Goal: Complete application form

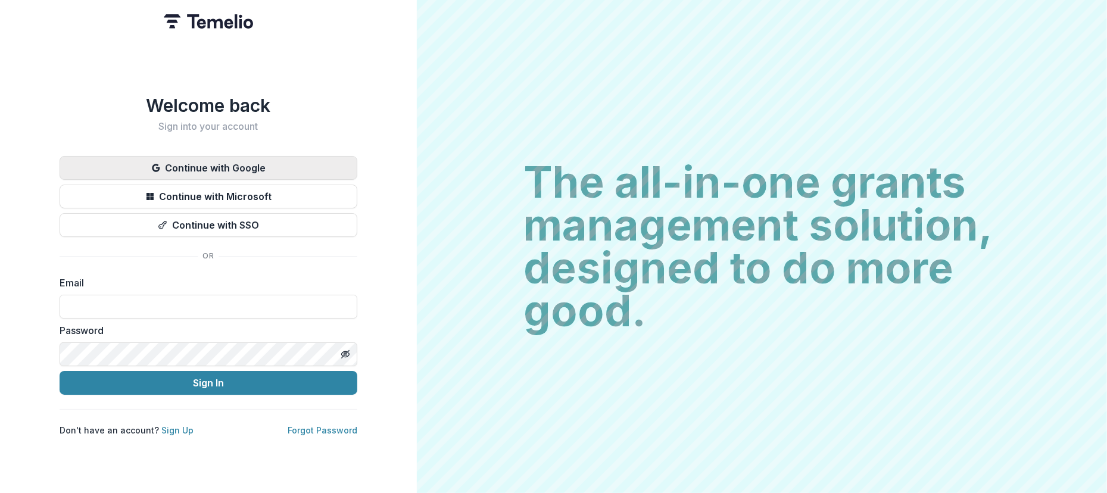
click at [254, 167] on button "Continue with Google" at bounding box center [209, 168] width 298 height 24
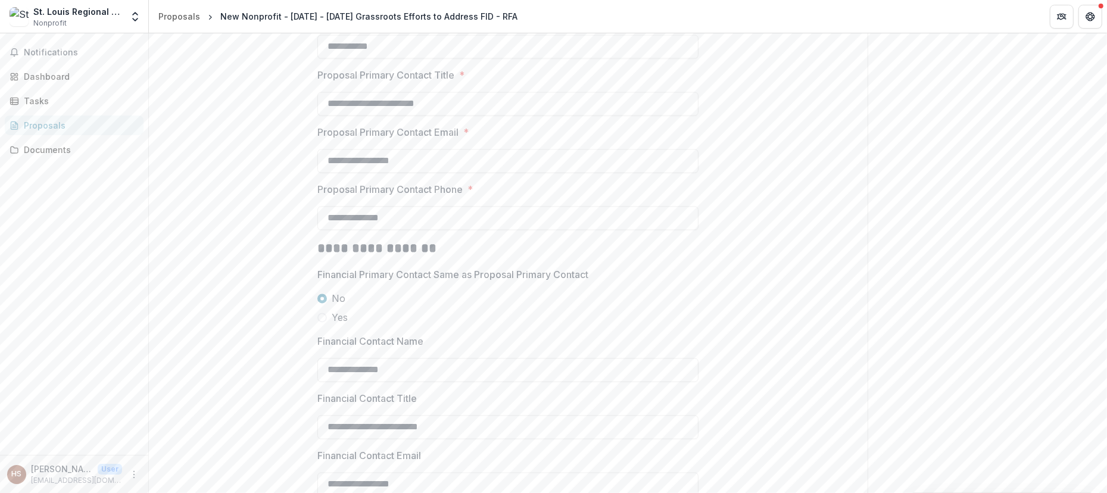
scroll to position [2135, 0]
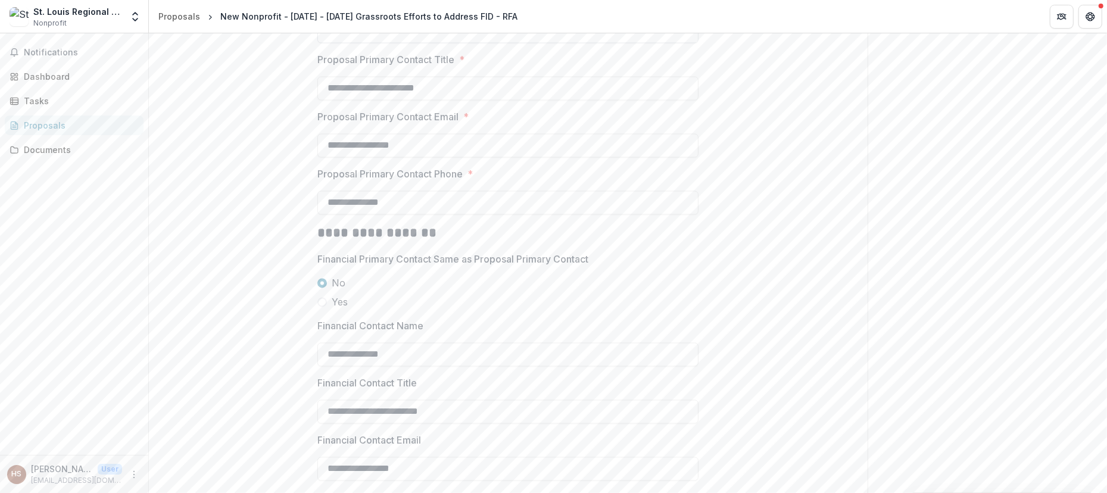
drag, startPoint x: 354, startPoint y: 122, endPoint x: 368, endPoint y: 143, distance: 25.3
click at [354, 43] on input "**********" at bounding box center [507, 31] width 381 height 24
type input "**********"
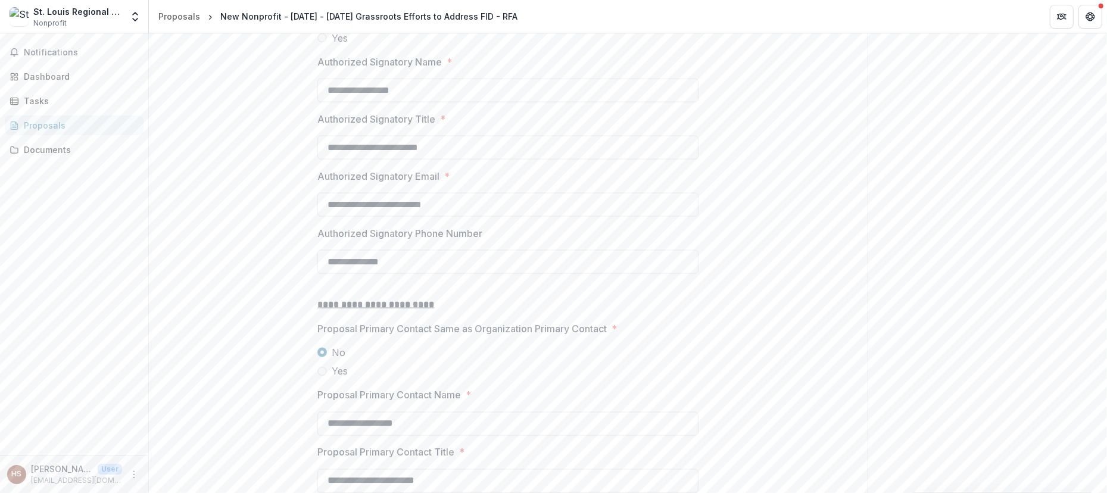
scroll to position [1738, 0]
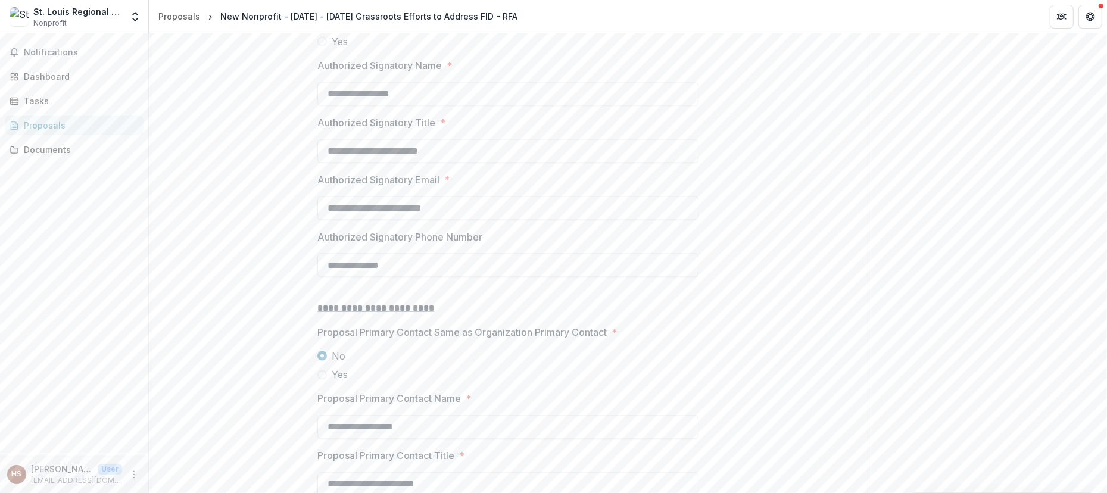
drag, startPoint x: 1102, startPoint y: 316, endPoint x: 1102, endPoint y: 416, distance: 100.0
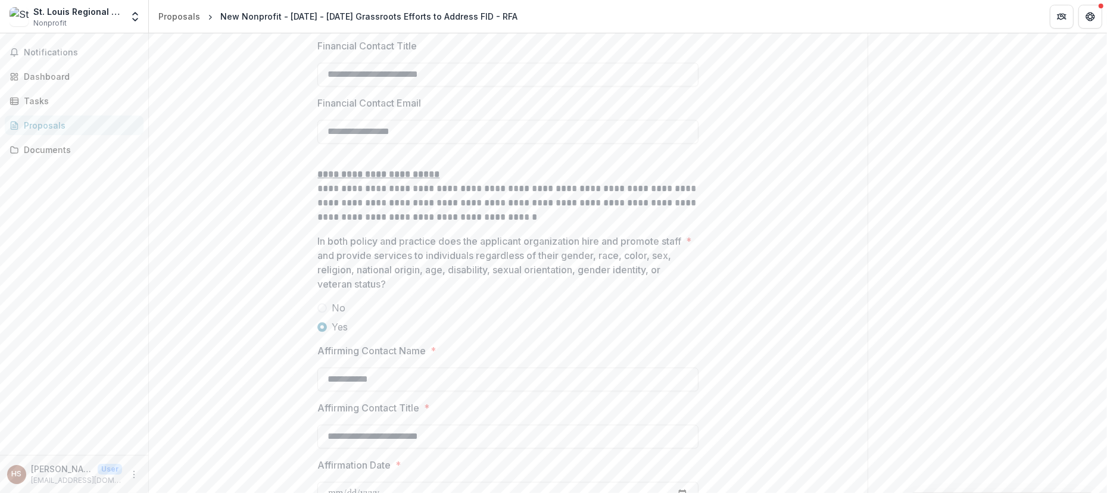
scroll to position [2626, 0]
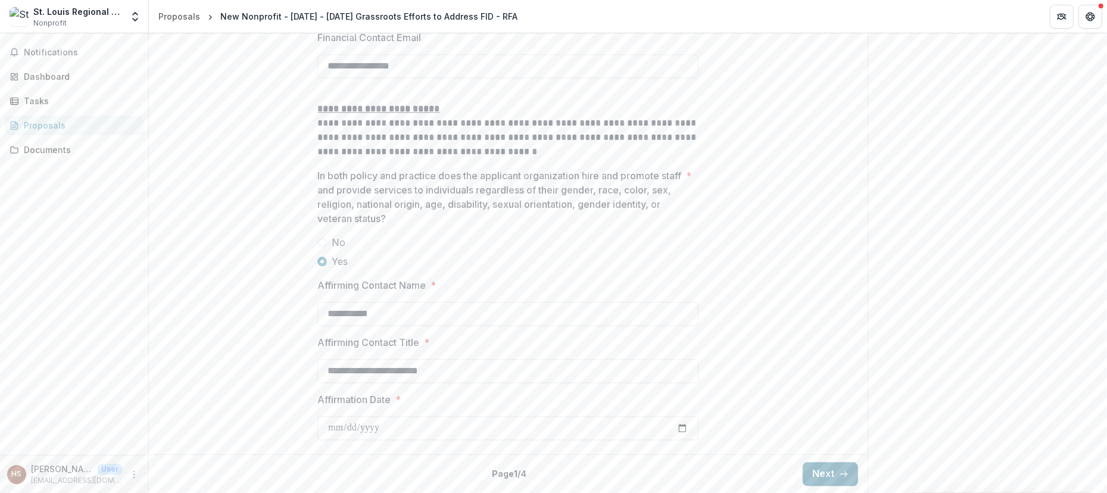
click at [817, 470] on button "Next" at bounding box center [829, 474] width 55 height 24
click at [826, 477] on button "Next" at bounding box center [829, 474] width 55 height 24
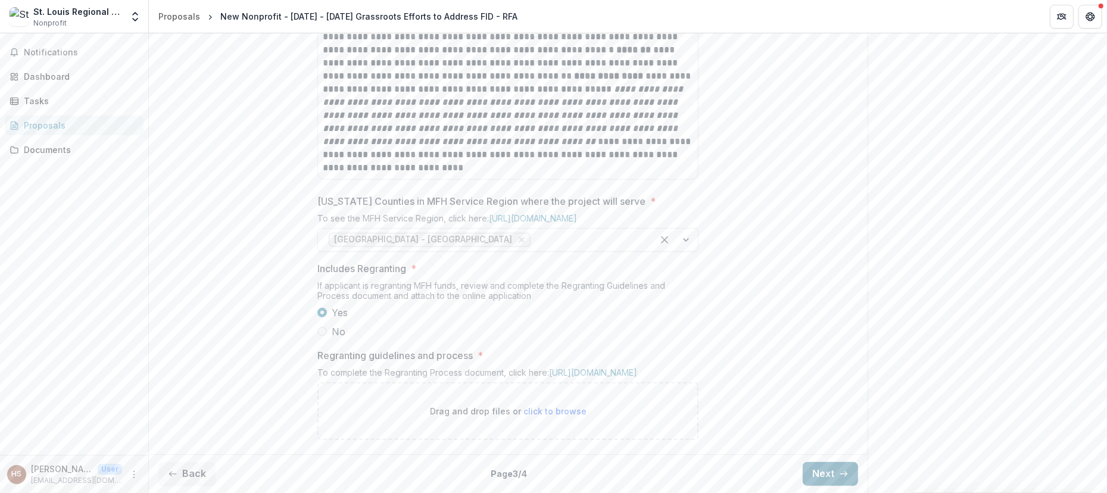
scroll to position [774, 0]
drag, startPoint x: 1102, startPoint y: 361, endPoint x: 1092, endPoint y: 318, distance: 44.5
click at [824, 476] on button "Next" at bounding box center [829, 474] width 55 height 24
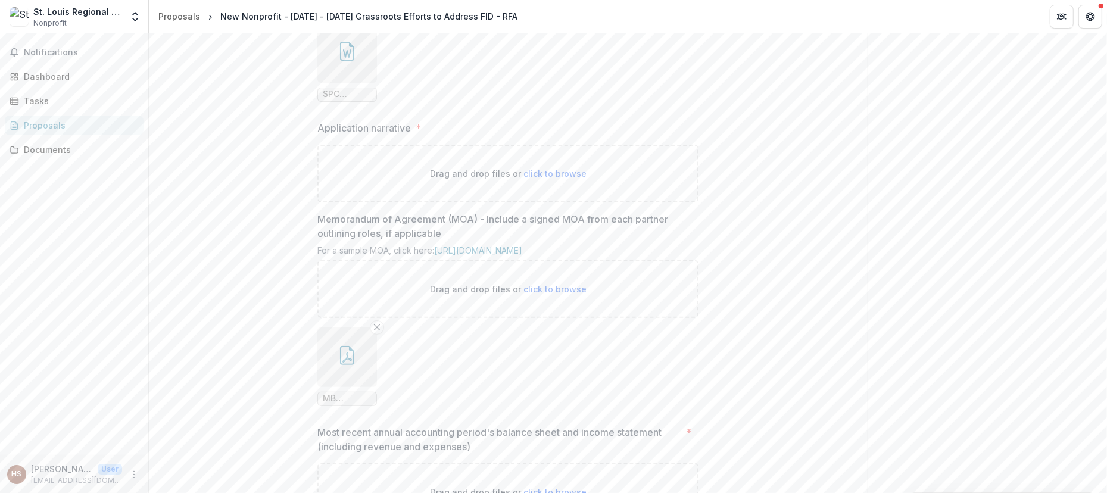
scroll to position [371, 0]
click at [376, 22] on line "Remove File" at bounding box center [376, 19] width 5 height 5
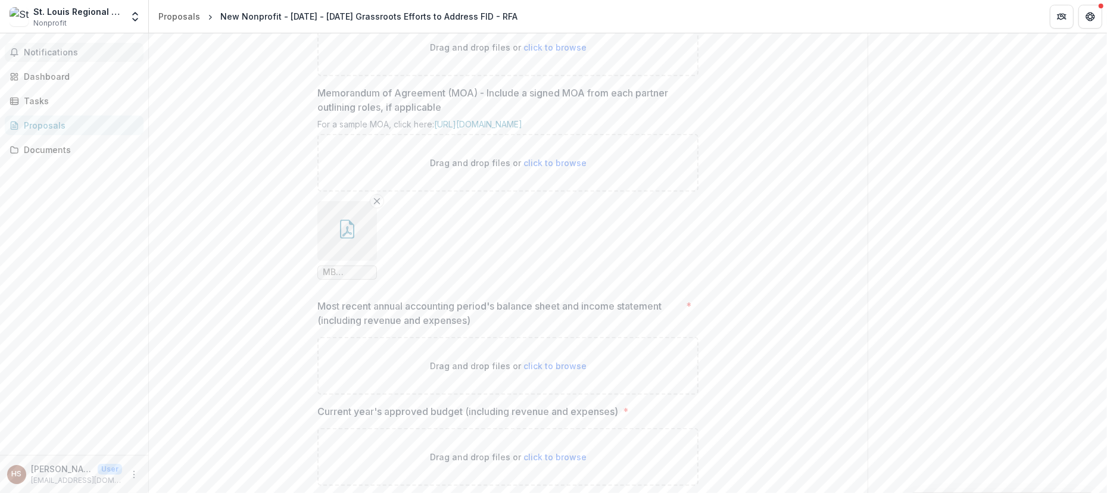
scroll to position [480, 0]
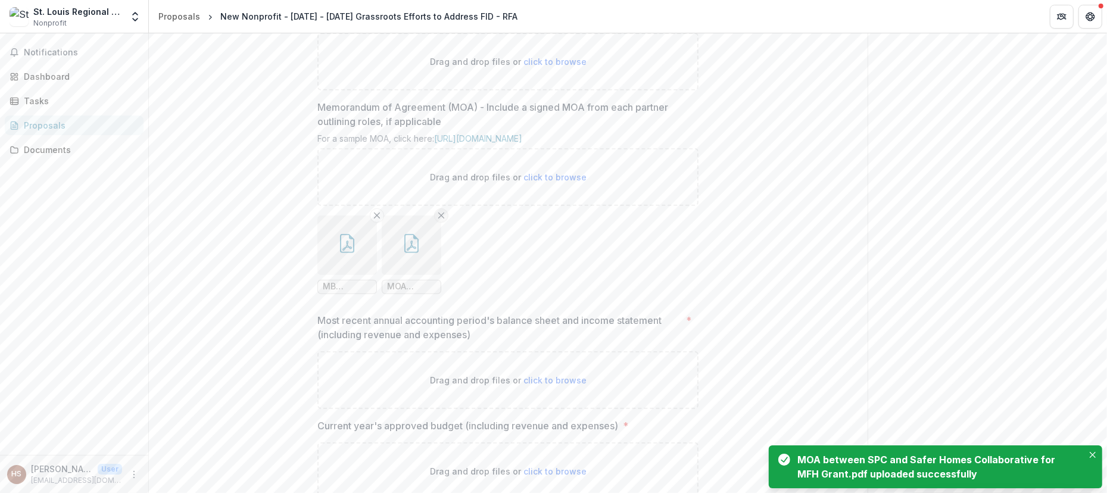
click at [376, 220] on icon "Remove File" at bounding box center [377, 216] width 10 height 10
click at [374, 220] on icon "Remove File" at bounding box center [377, 216] width 10 height 10
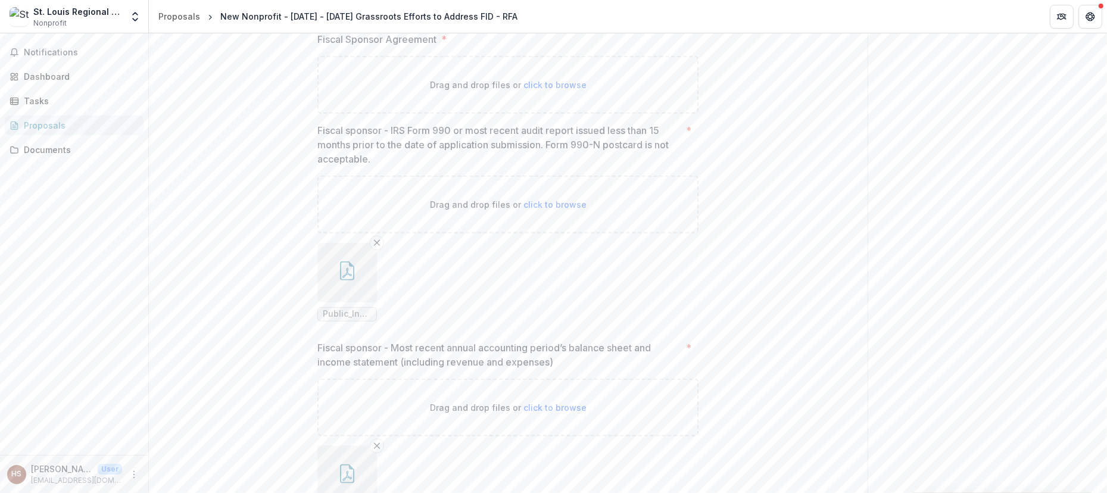
scroll to position [1180, 0]
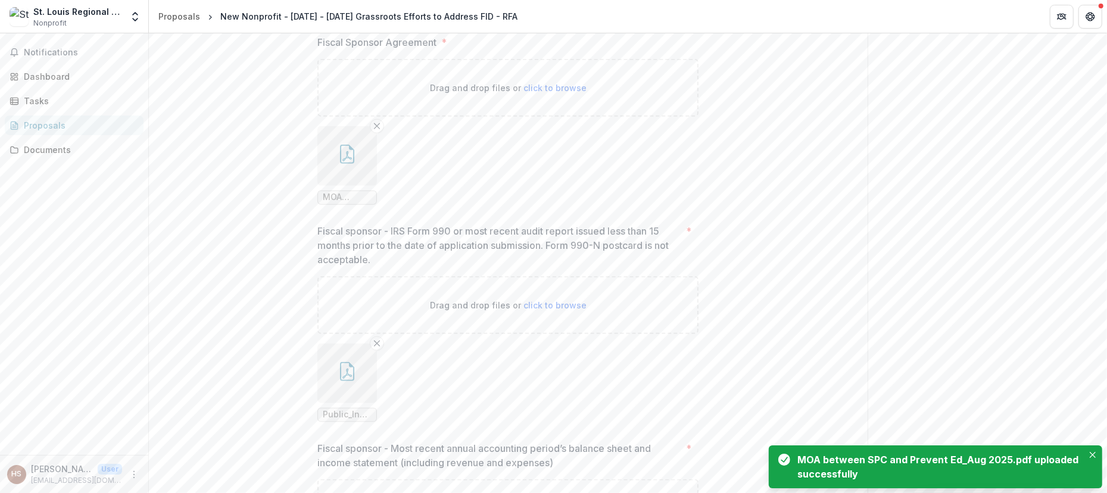
drag, startPoint x: 1102, startPoint y: 263, endPoint x: 1107, endPoint y: 288, distance: 25.9
click at [1106, 288] on html "**********" at bounding box center [553, 246] width 1107 height 493
drag, startPoint x: 1102, startPoint y: 298, endPoint x: 1105, endPoint y: 348, distance: 50.7
click at [1105, 348] on div "**********" at bounding box center [628, 263] width 958 height 460
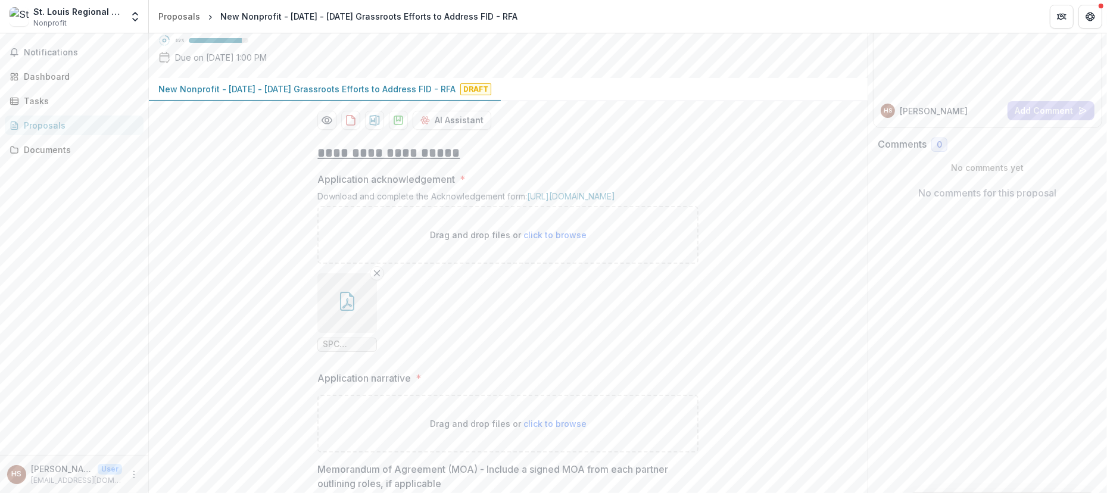
scroll to position [0, 0]
